Goal: Task Accomplishment & Management: Complete application form

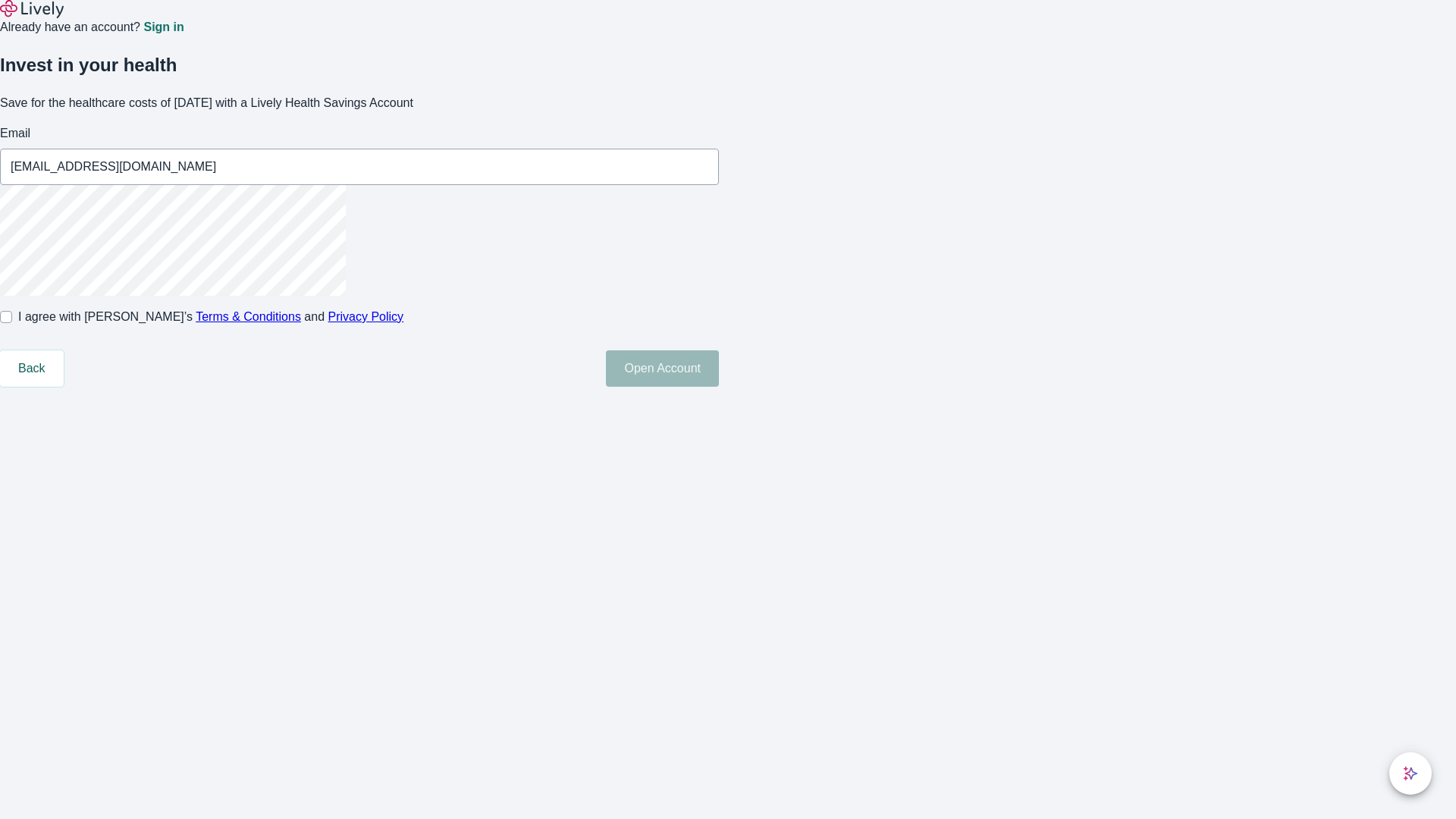
click at [12, 323] on input "I agree with Lively’s Terms & Conditions and Privacy Policy" at bounding box center [6, 317] width 12 height 12
checkbox input "true"
click at [719, 387] on button "Open Account" at bounding box center [662, 369] width 113 height 36
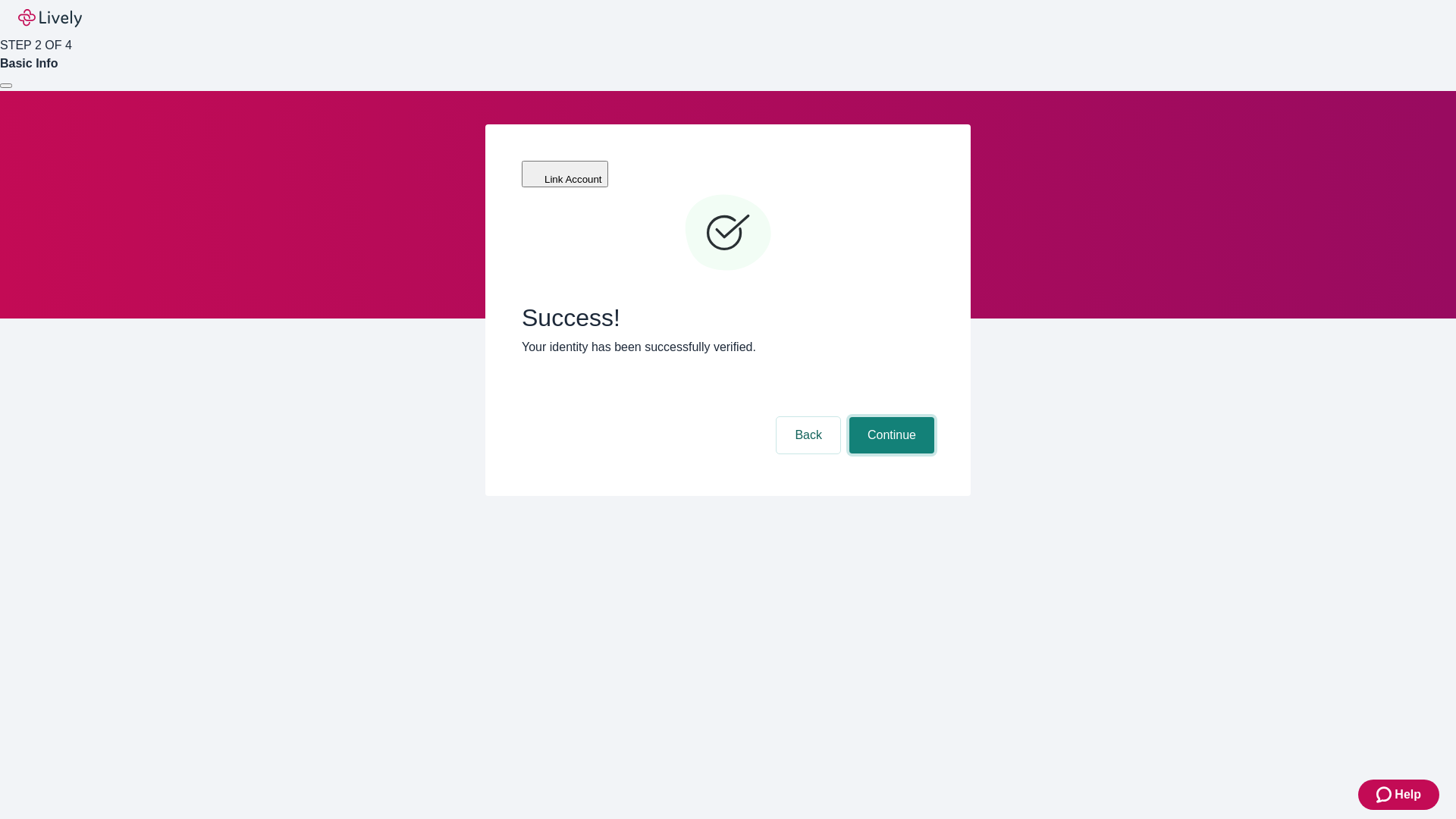
click at [889, 417] on button "Continue" at bounding box center [892, 435] width 85 height 36
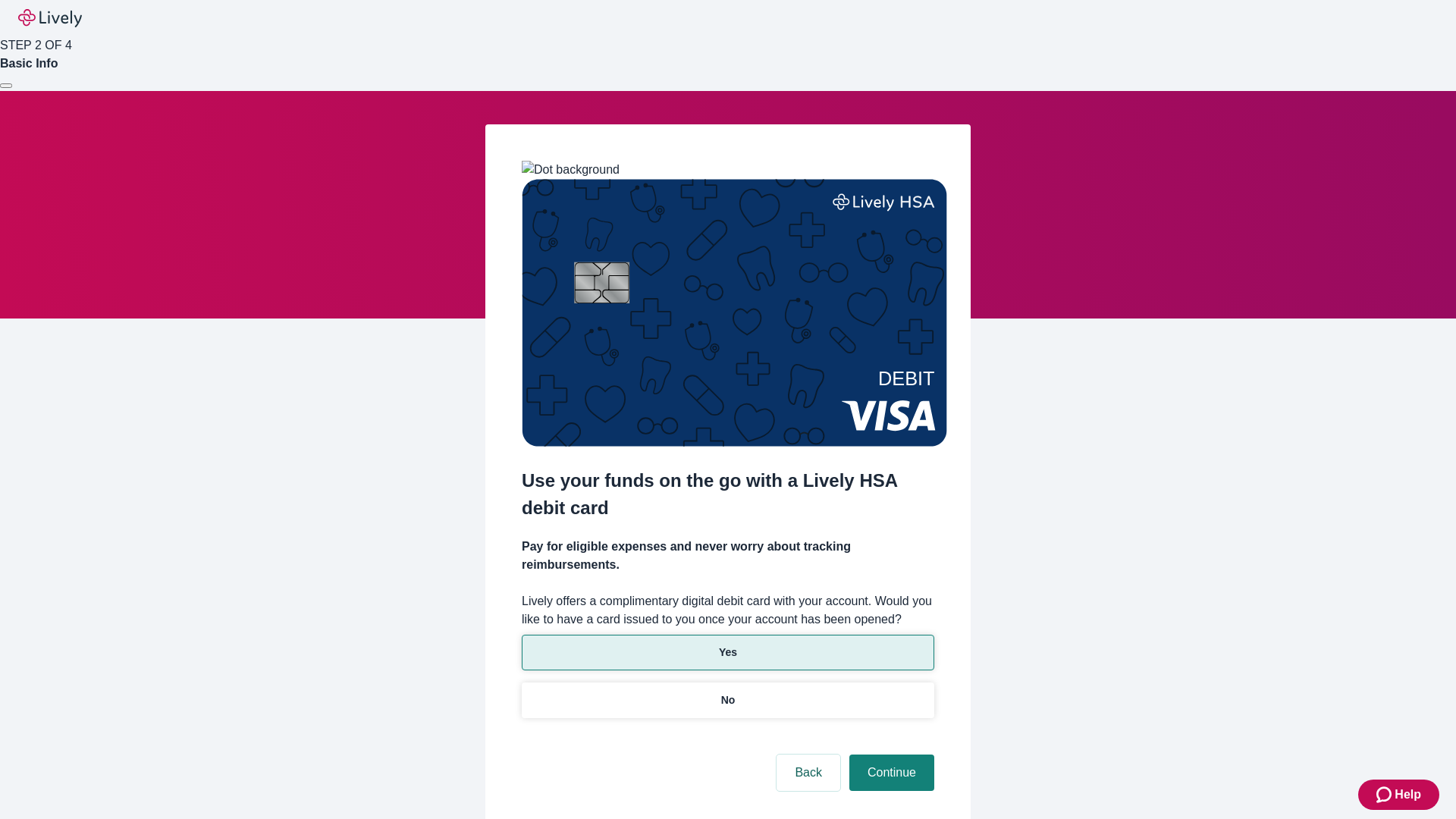
click at [727, 645] on p "Yes" at bounding box center [727, 652] width 18 height 16
click at [889, 755] on button "Continue" at bounding box center [892, 773] width 85 height 36
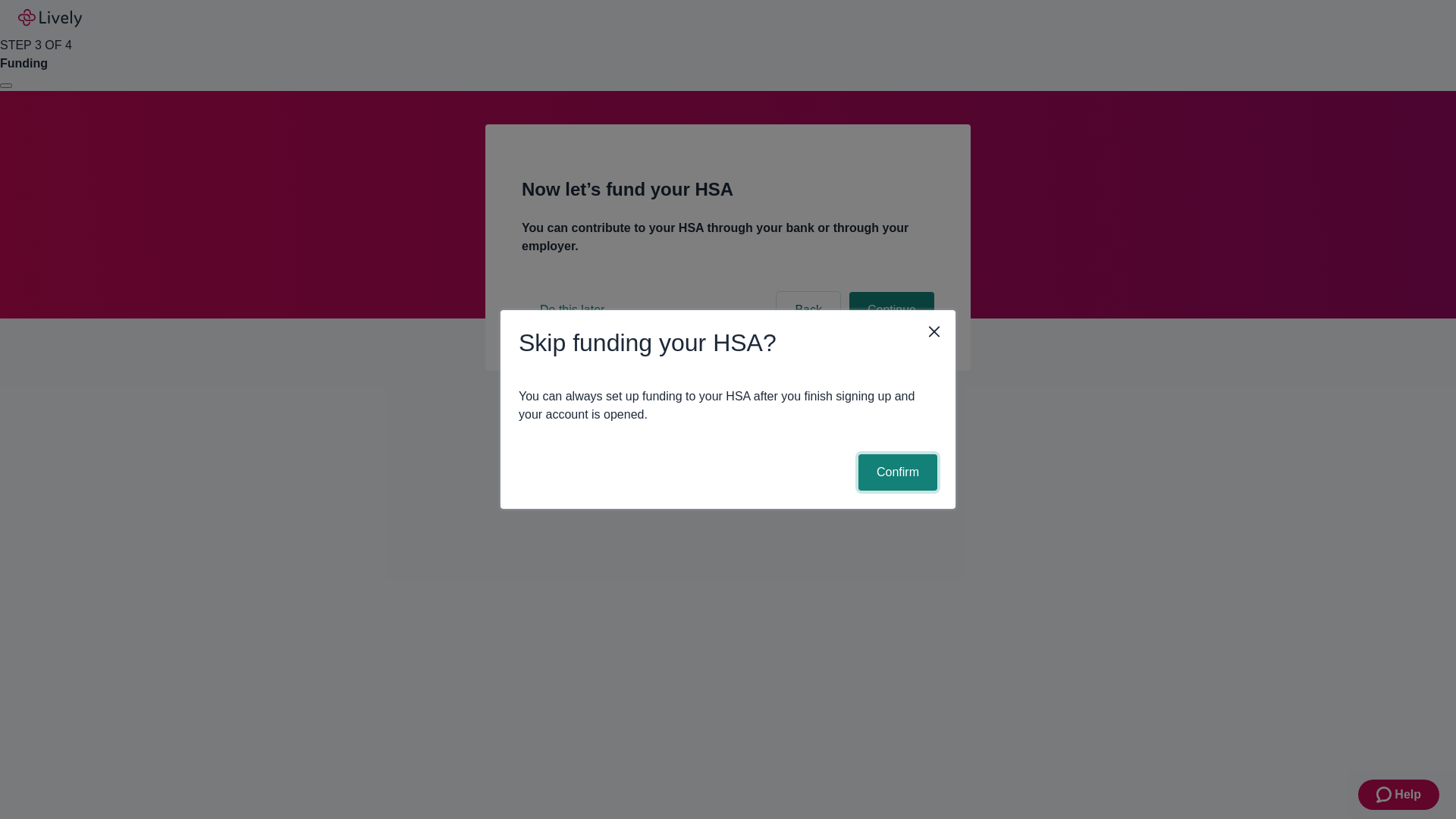
click at [895, 473] on button "Confirm" at bounding box center [897, 473] width 78 height 36
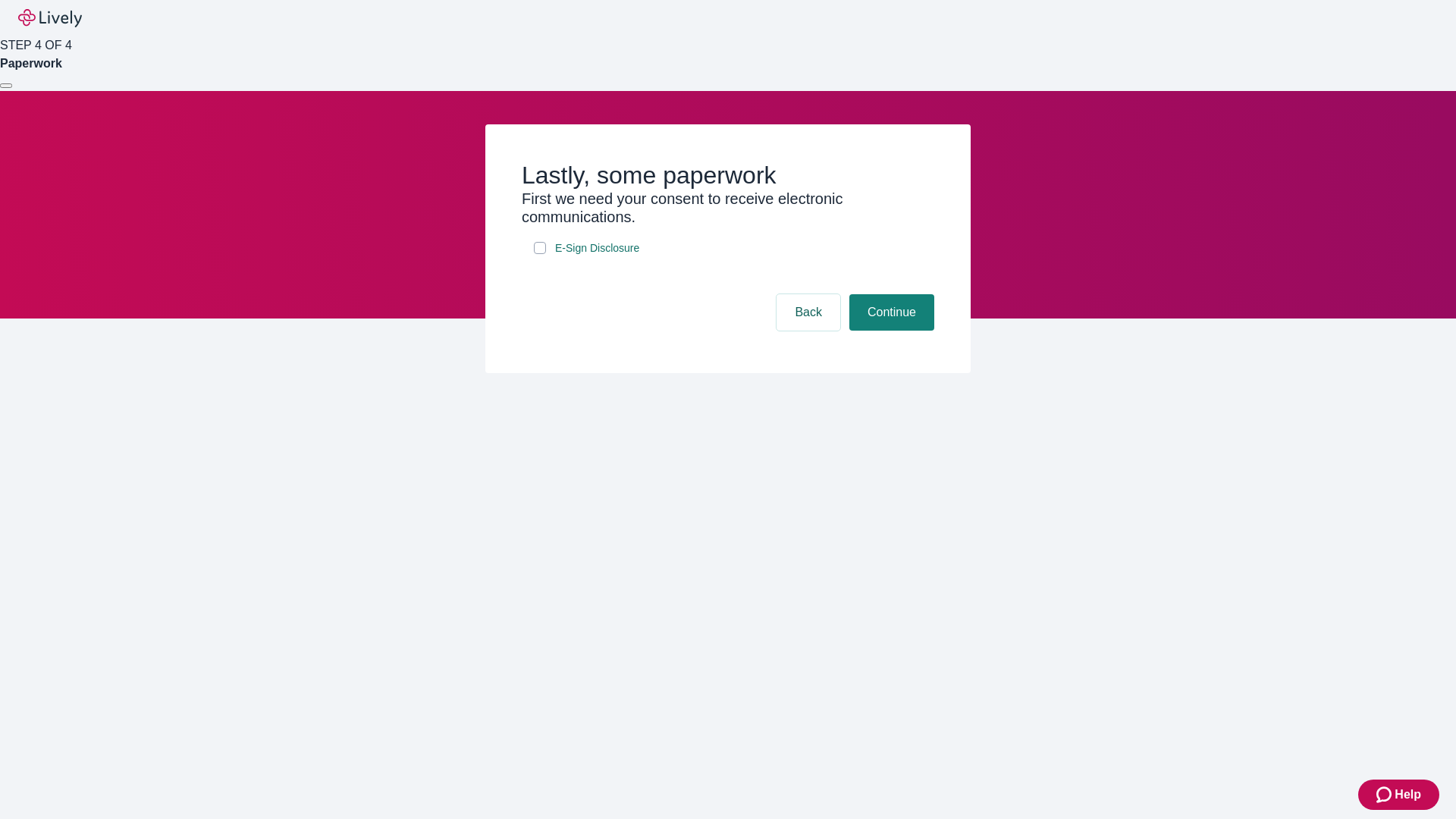
click at [540, 254] on input "E-Sign Disclosure" at bounding box center [540, 248] width 12 height 12
checkbox input "true"
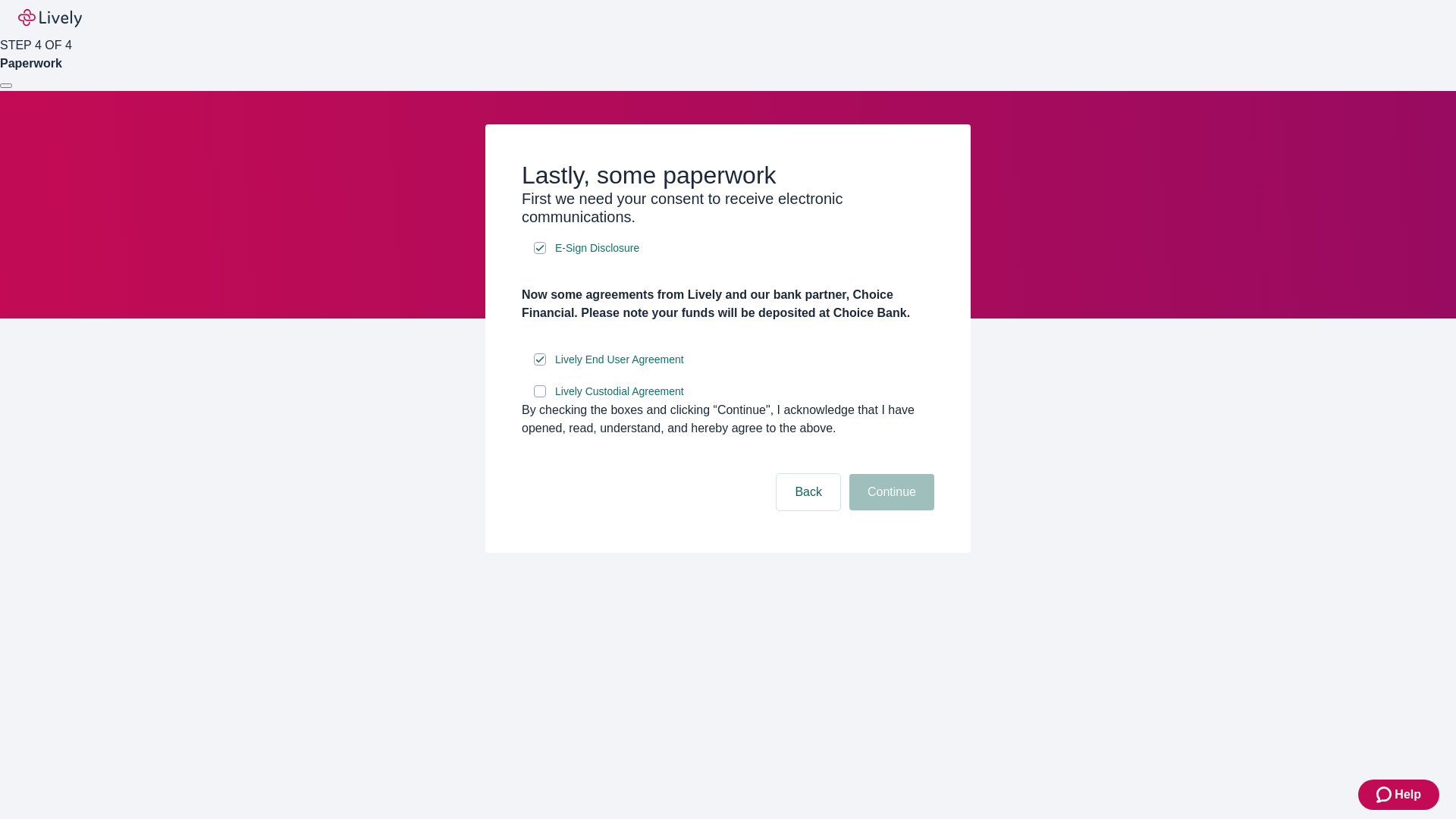
click at [540, 398] on input "Lively Custodial Agreement" at bounding box center [540, 392] width 12 height 12
checkbox input "true"
click at [889, 511] on button "Continue" at bounding box center [892, 492] width 85 height 36
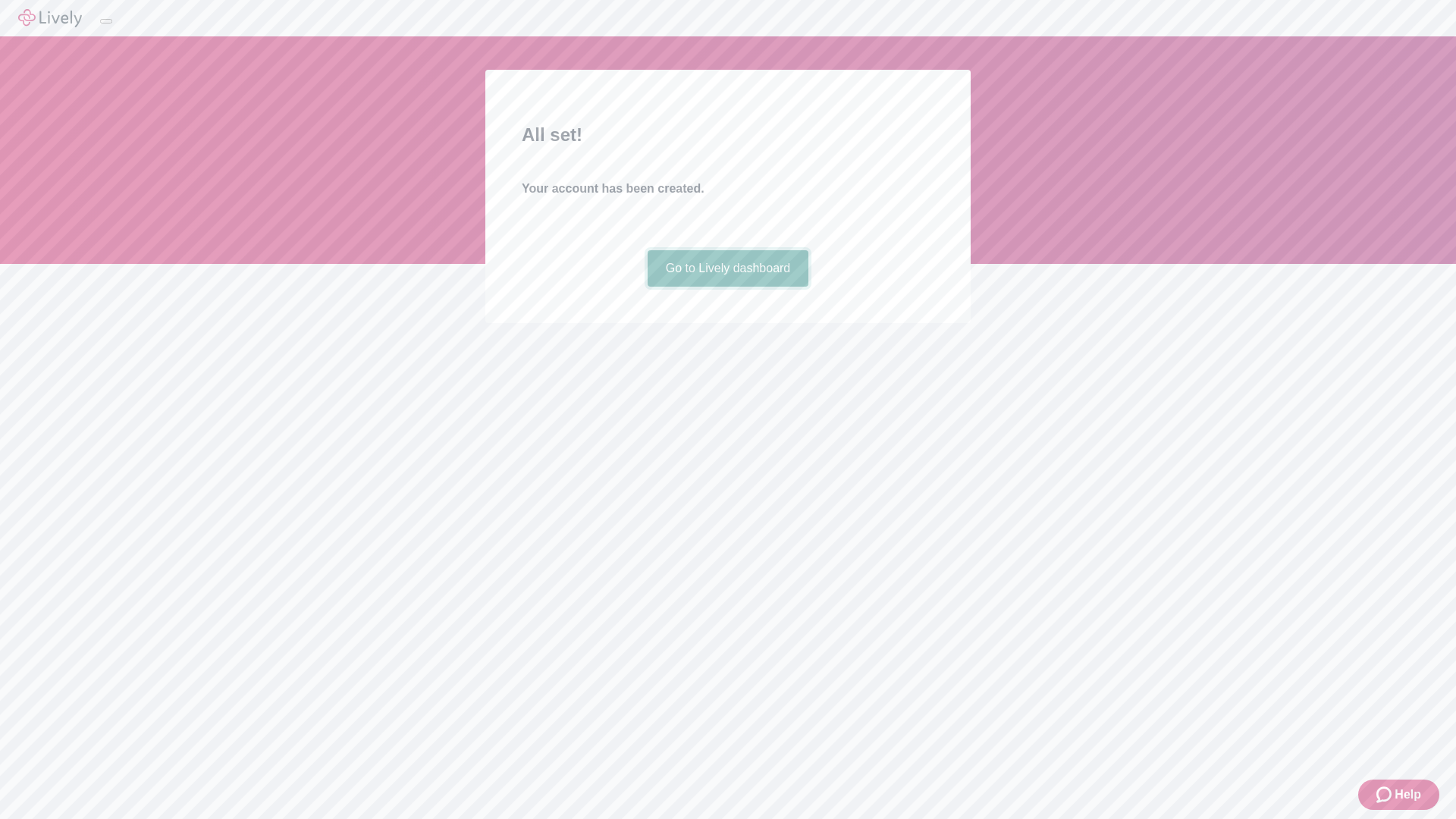
click at [727, 287] on link "Go to Lively dashboard" at bounding box center [728, 268] width 161 height 36
